Goal: Transaction & Acquisition: Purchase product/service

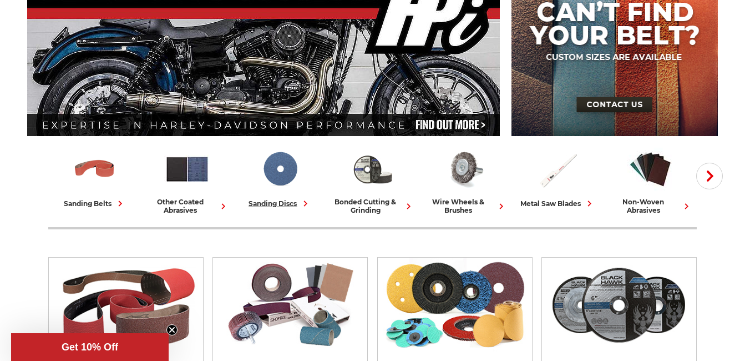
click at [285, 175] on img at bounding box center [280, 169] width 46 height 46
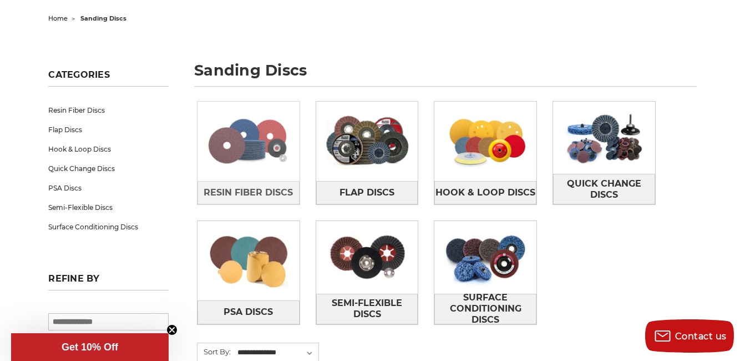
click at [263, 150] on img at bounding box center [249, 141] width 102 height 72
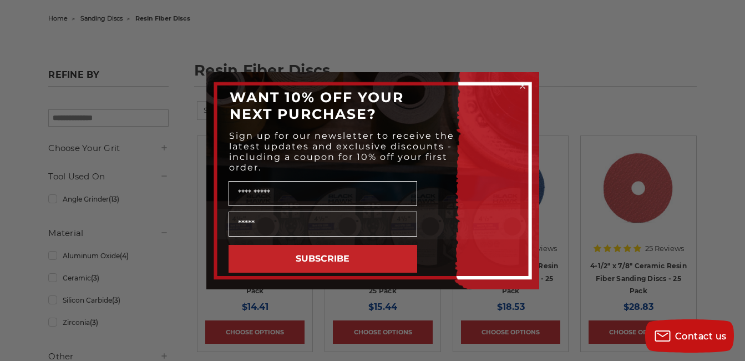
click at [525, 84] on icon "Close dialog" at bounding box center [523, 86] width 4 height 4
